Goal: Information Seeking & Learning: Check status

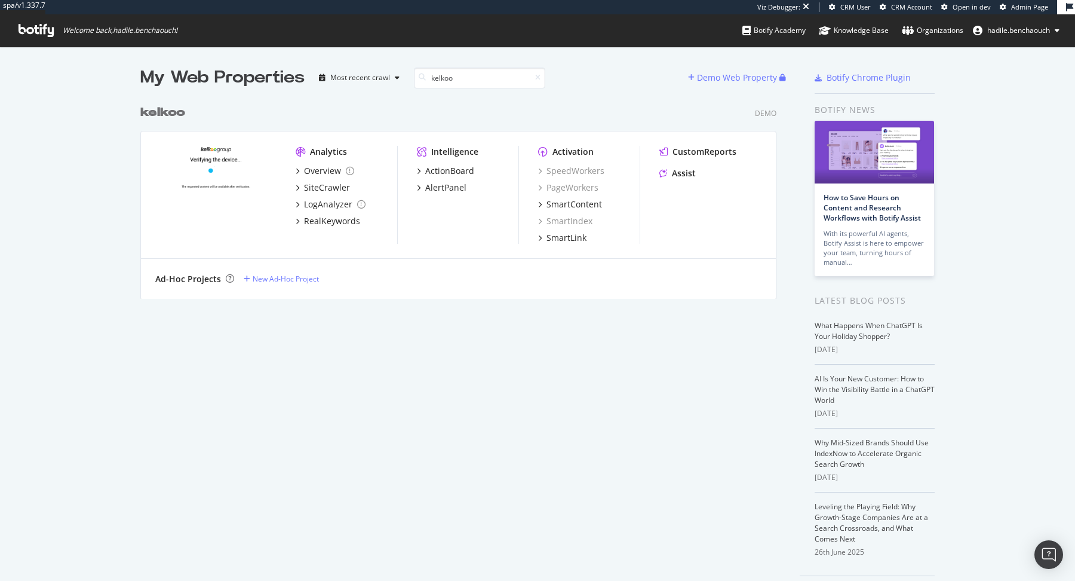
scroll to position [1, 0]
drag, startPoint x: 472, startPoint y: 69, endPoint x: 371, endPoint y: 70, distance: 101.0
click at [371, 70] on div "My Web Properties Most recent crawl kelkoo" at bounding box center [414, 78] width 548 height 24
click at [441, 79] on input "kelkoo" at bounding box center [479, 78] width 131 height 21
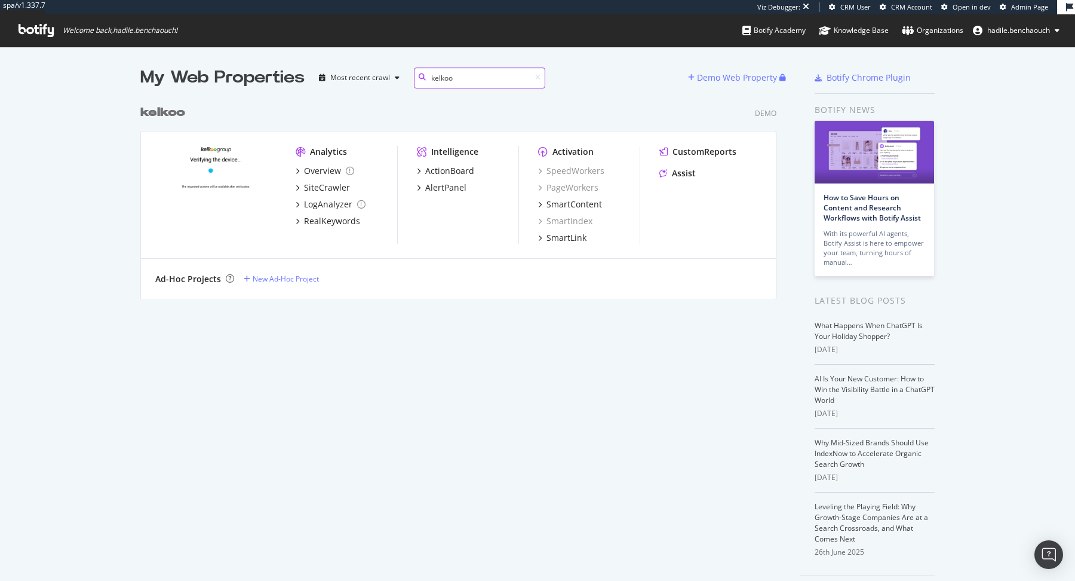
click at [441, 79] on input "kelkoo" at bounding box center [479, 78] width 131 height 21
type input "leguide"
click at [179, 111] on b "leguide" at bounding box center [165, 112] width 50 height 12
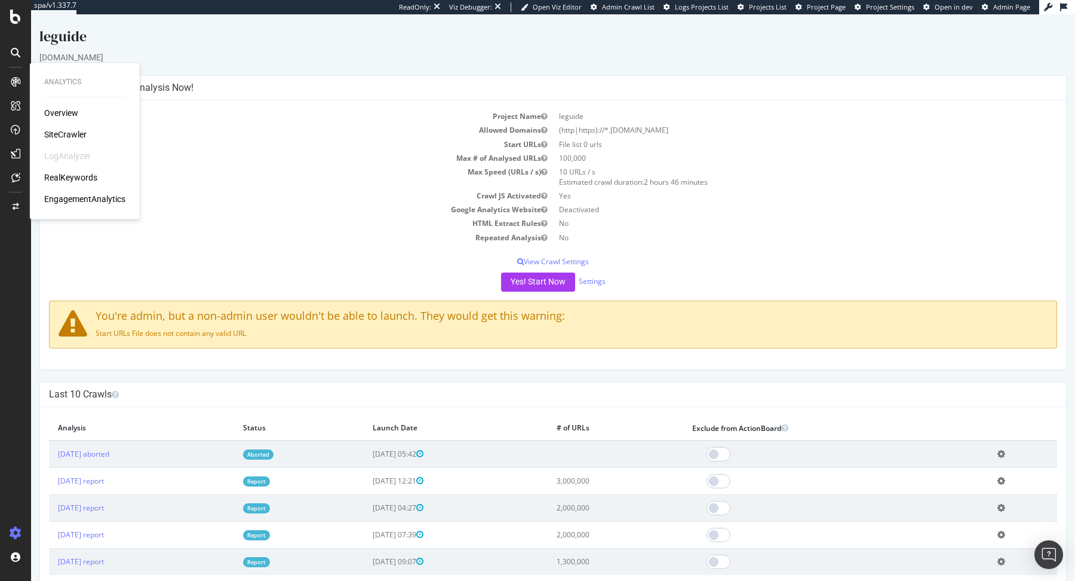
click at [71, 179] on div "RealKeywords" at bounding box center [70, 177] width 53 height 12
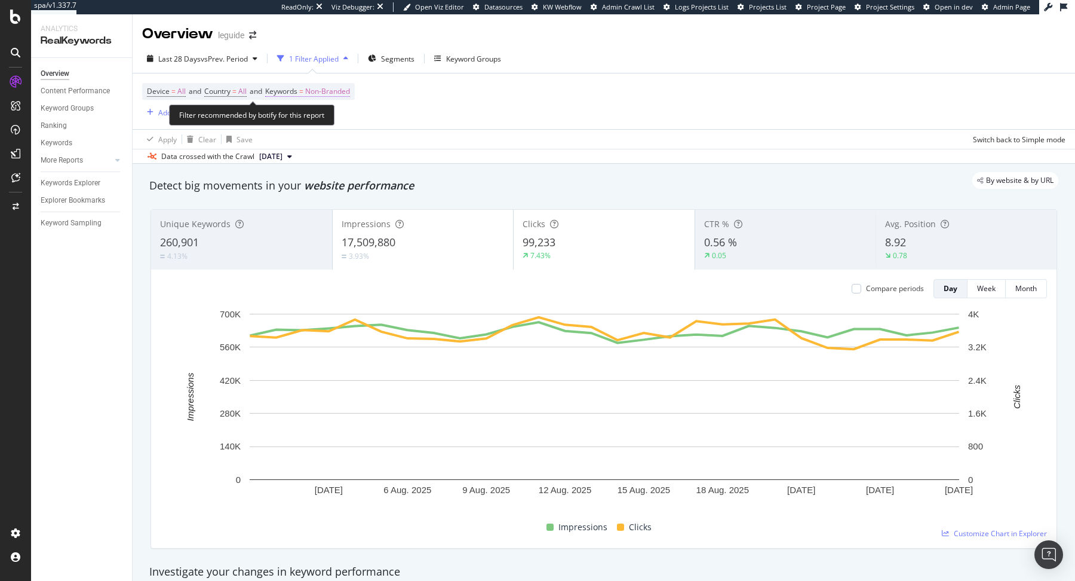
click at [337, 94] on span "Non-Branded" at bounding box center [327, 91] width 45 height 17
click at [333, 111] on div "Non-Branded" at bounding box center [315, 120] width 64 height 18
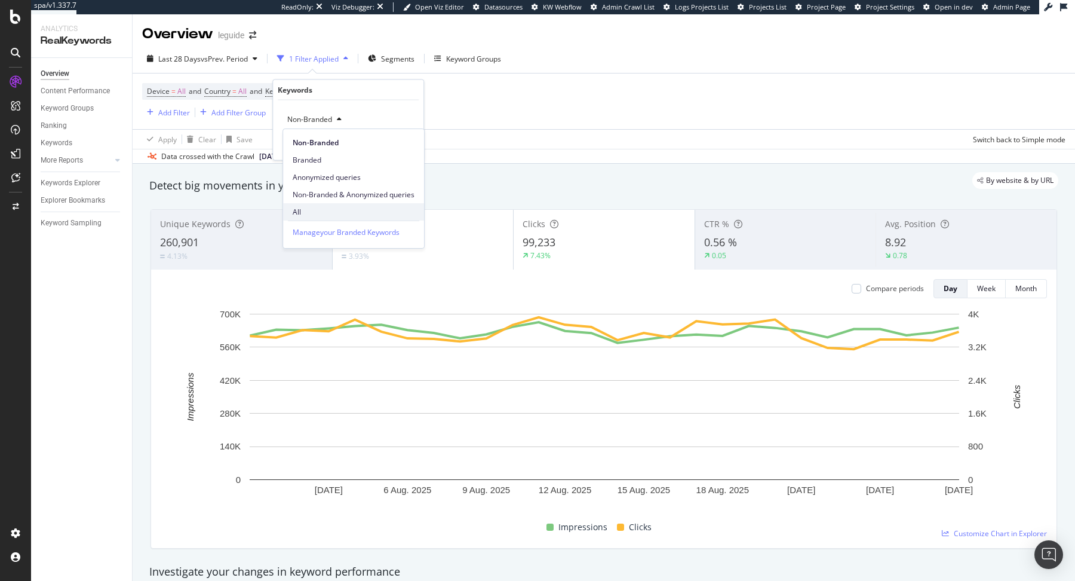
click at [350, 203] on div "All" at bounding box center [353, 211] width 141 height 17
click at [608, 117] on div "Device = All and Country = All and Keywords = Non-Branded Add Filter Add Filter…" at bounding box center [604, 101] width 924 height 56
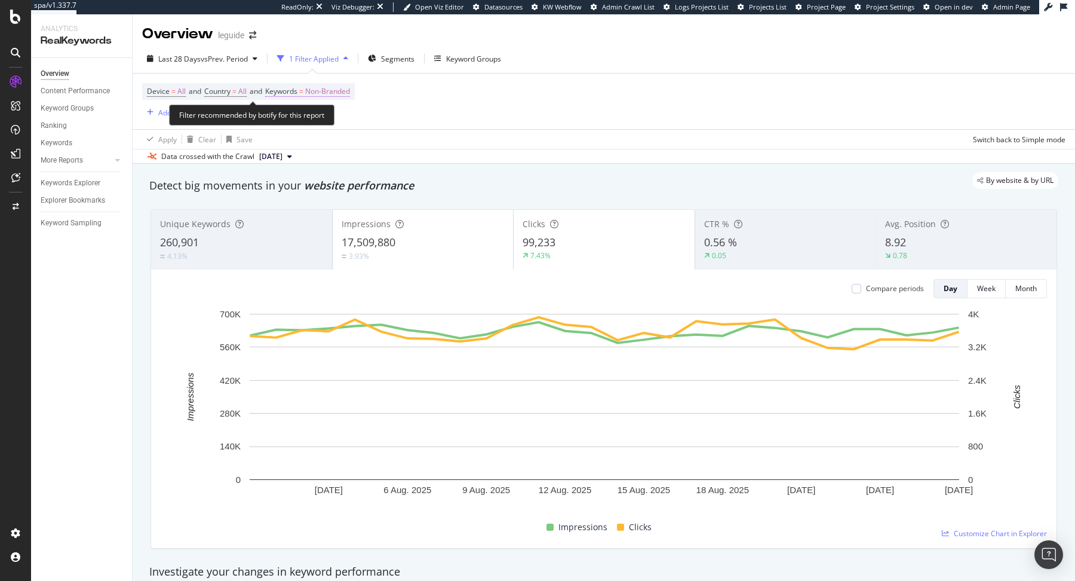
click at [350, 91] on span "Non-Branded" at bounding box center [327, 91] width 45 height 17
click at [320, 124] on div "Non-Branded" at bounding box center [315, 120] width 64 height 18
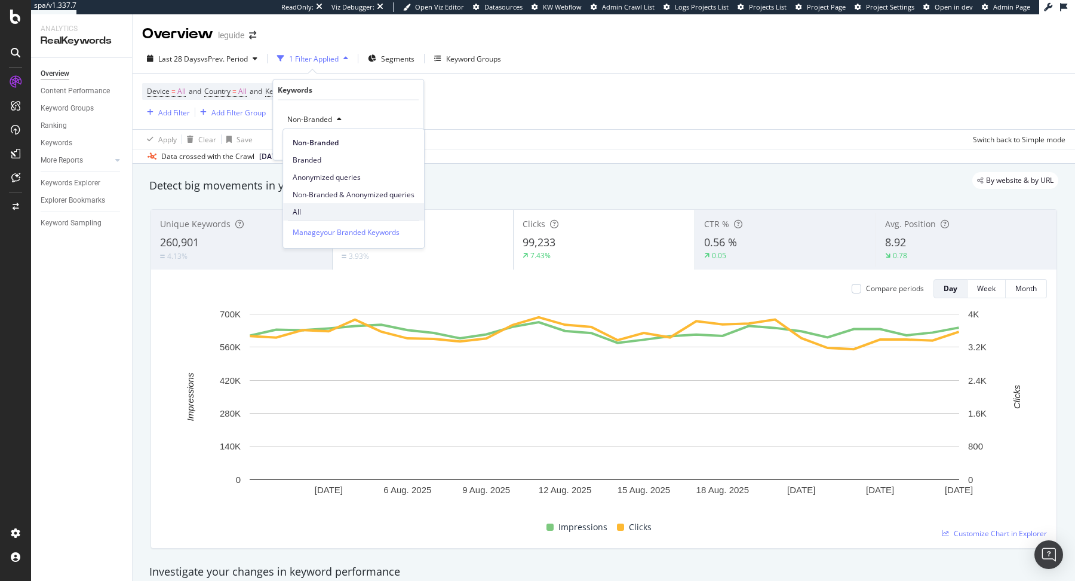
click at [325, 217] on div "All" at bounding box center [353, 211] width 141 height 17
click at [399, 148] on div "Apply" at bounding box center [404, 144] width 19 height 10
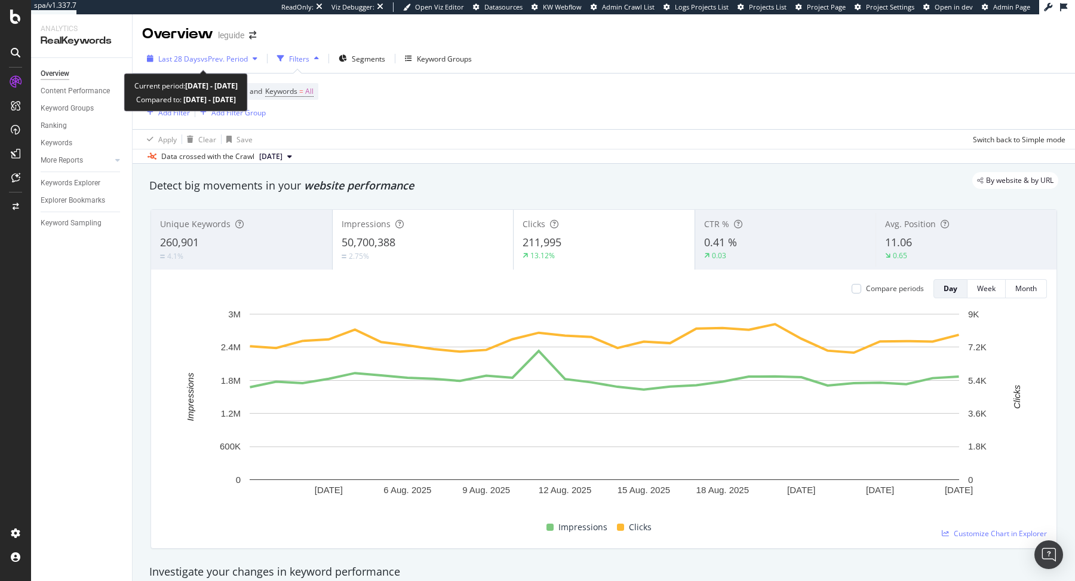
click at [239, 59] on span "vs Prev. Period" at bounding box center [224, 59] width 47 height 10
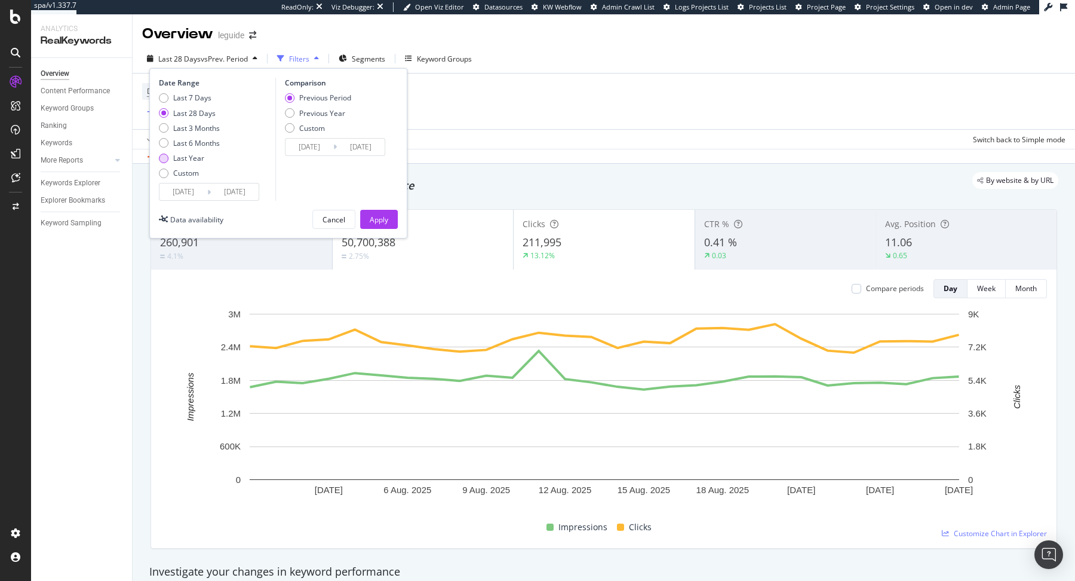
click at [197, 158] on div "Last Year" at bounding box center [188, 158] width 31 height 10
type input "[DATE]"
click at [377, 214] on div "Apply" at bounding box center [379, 219] width 19 height 10
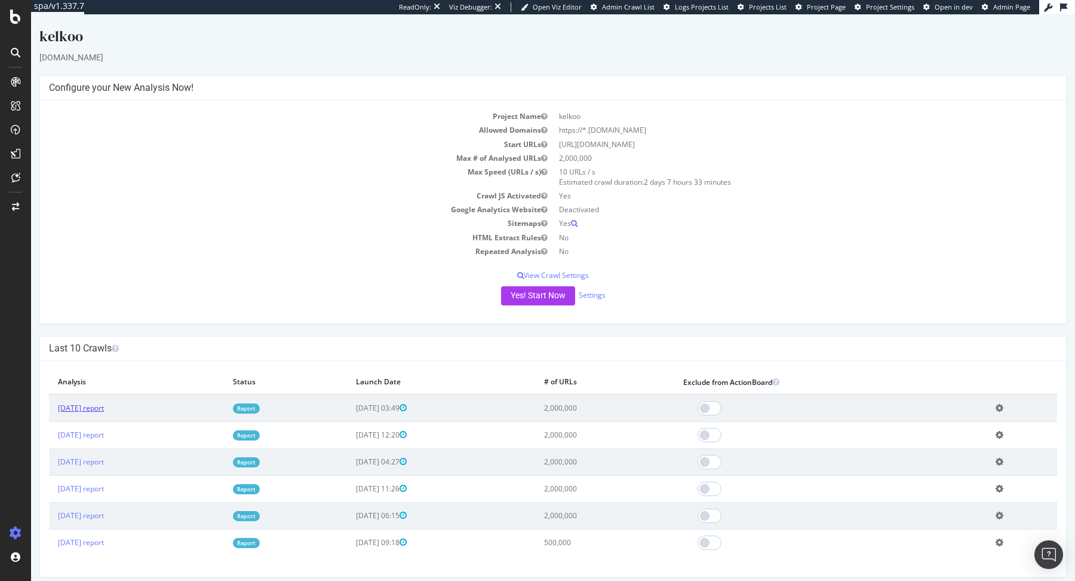
click at [104, 404] on link "2025 Aug. 18th report" at bounding box center [81, 408] width 46 height 10
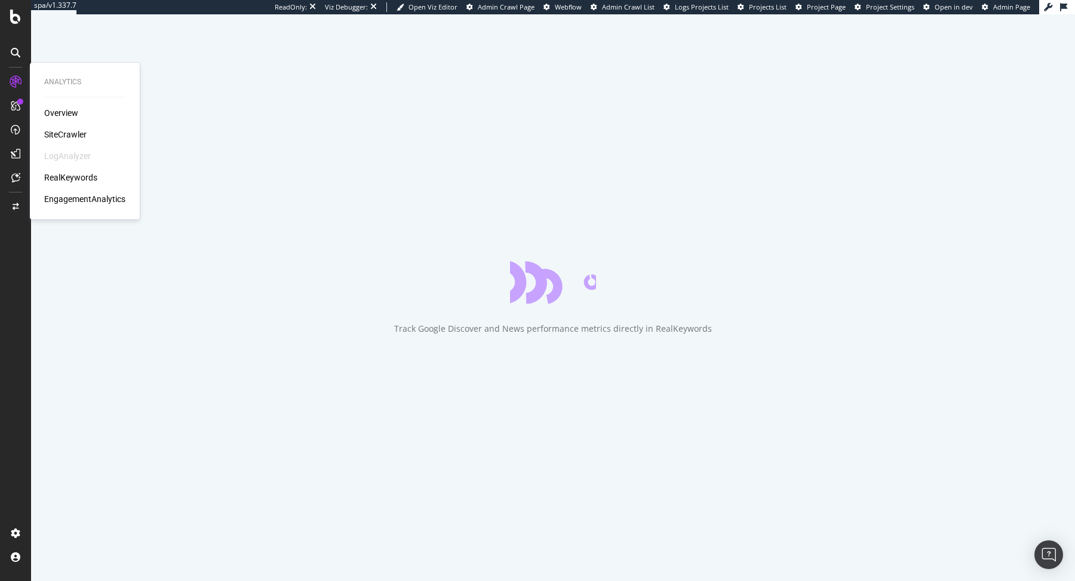
click at [72, 171] on div "Overview SiteCrawler LogAnalyzer RealKeywords EngagementAnalytics" at bounding box center [84, 156] width 81 height 98
click at [79, 177] on div "RealKeywords" at bounding box center [70, 177] width 53 height 12
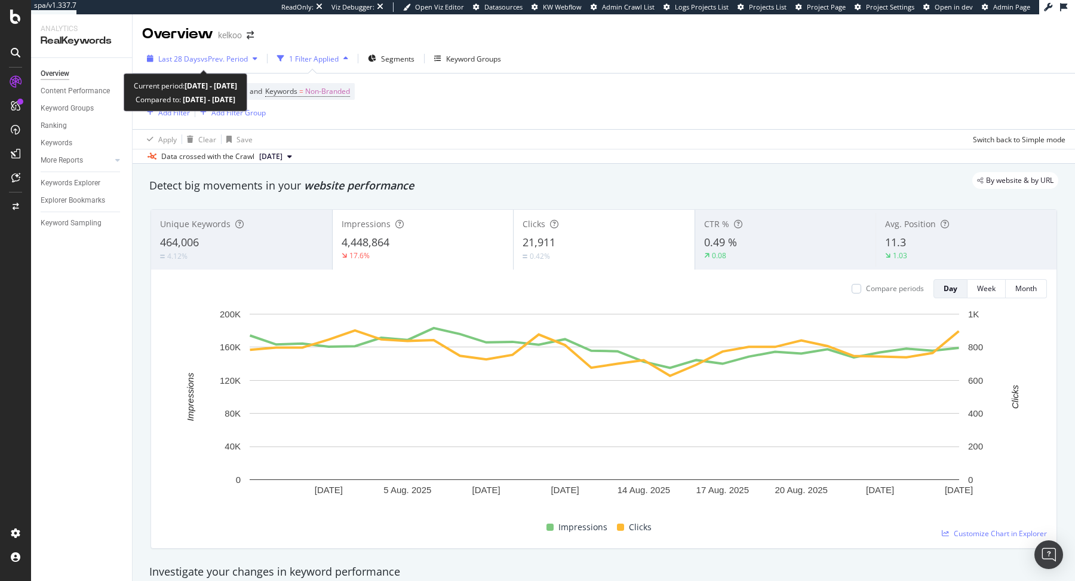
click at [194, 64] on div "Last 28 Days vs Prev. Period" at bounding box center [202, 59] width 120 height 18
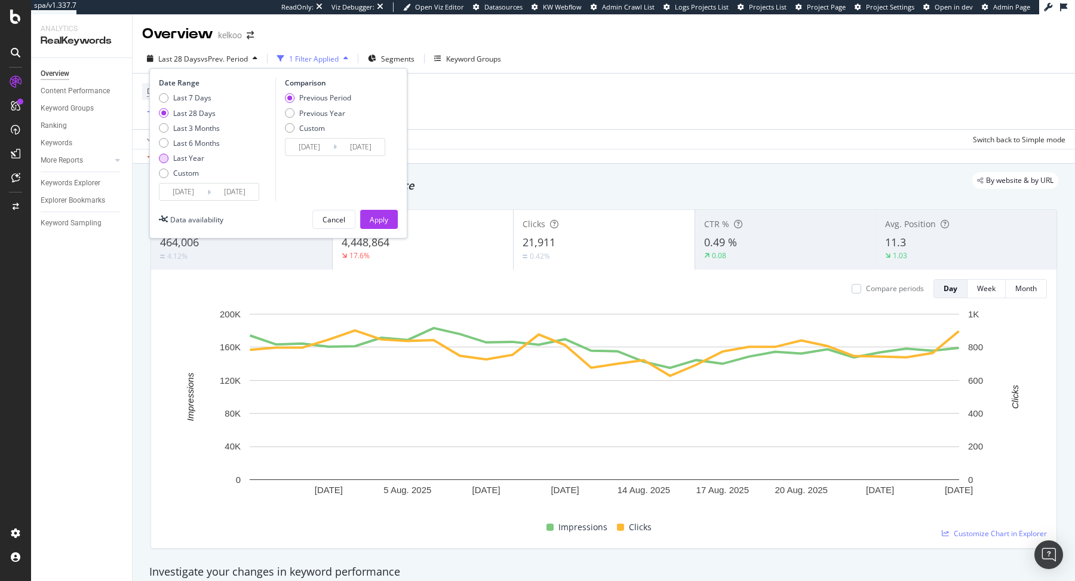
click at [194, 155] on div "Last Year" at bounding box center [188, 158] width 31 height 10
type input "2024/08/27"
click at [375, 219] on div "Apply" at bounding box center [379, 219] width 19 height 10
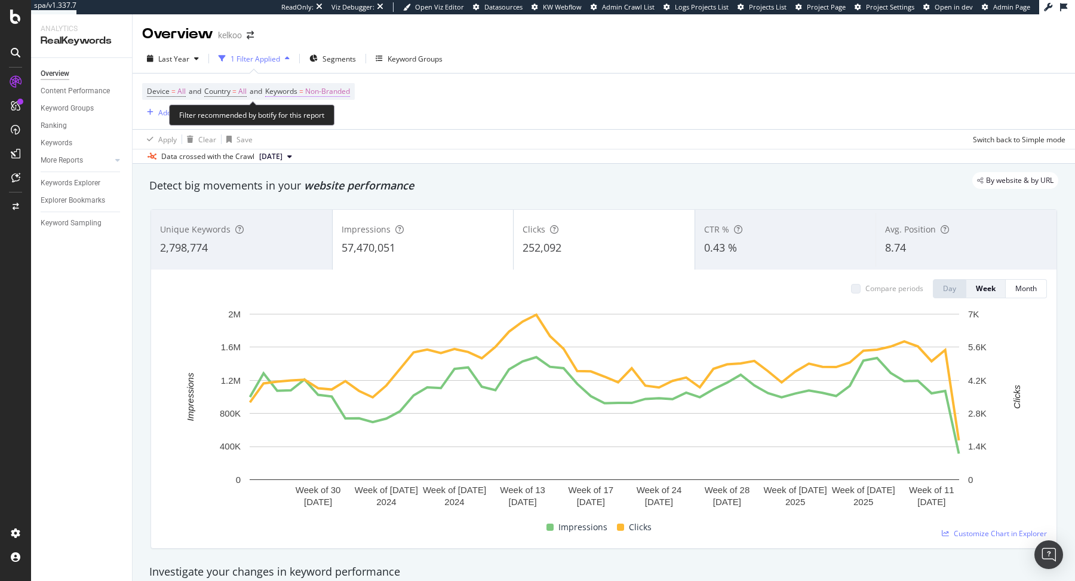
click at [350, 86] on span "Non-Branded" at bounding box center [327, 91] width 45 height 17
click at [314, 122] on span "Non-Branded" at bounding box center [308, 119] width 50 height 10
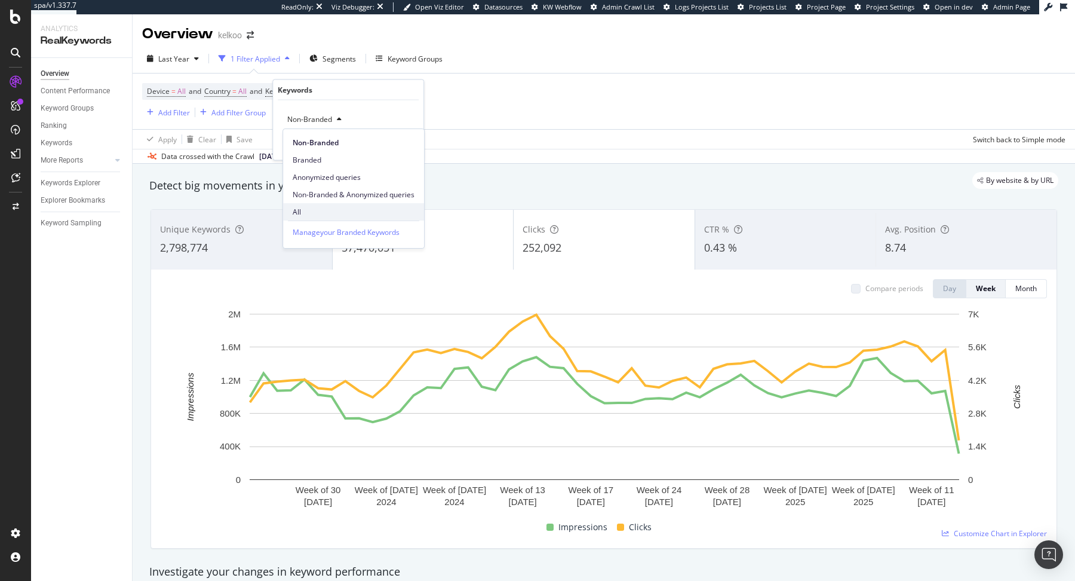
click at [316, 214] on span "All" at bounding box center [354, 212] width 122 height 11
click at [406, 146] on div "Apply" at bounding box center [404, 144] width 19 height 10
